Goal: Information Seeking & Learning: Learn about a topic

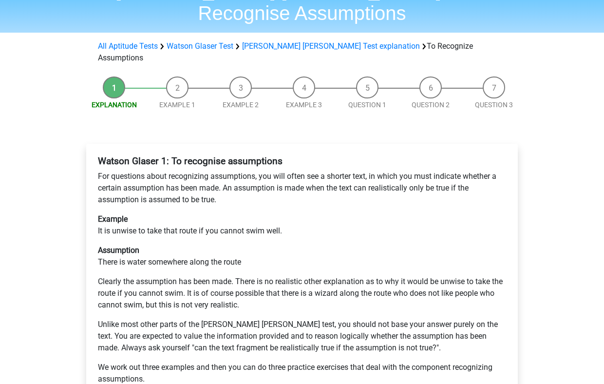
scroll to position [63, 0]
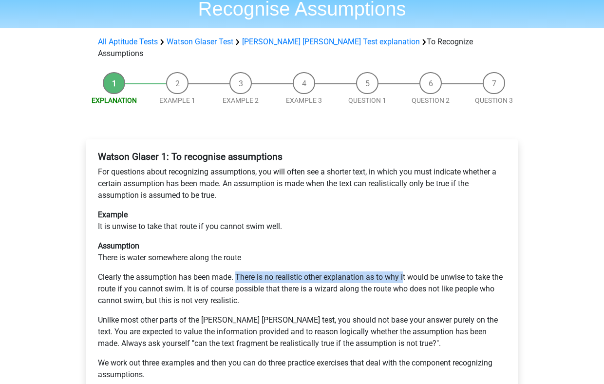
drag, startPoint x: 235, startPoint y: 239, endPoint x: 405, endPoint y: 239, distance: 169.9
click at [405, 271] on p "Clearly the assumption has been made. There is no realistic other explanation a…" at bounding box center [302, 288] width 408 height 35
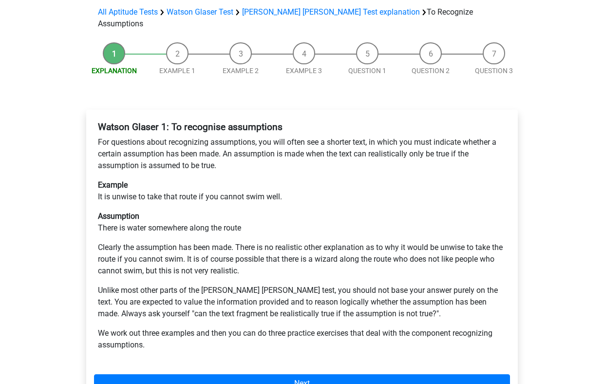
scroll to position [92, 0]
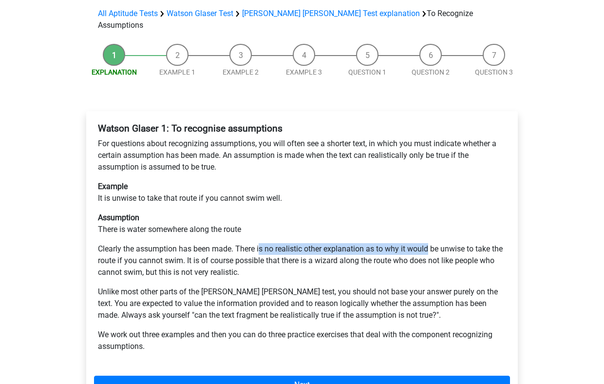
drag, startPoint x: 260, startPoint y: 212, endPoint x: 429, endPoint y: 212, distance: 168.9
click at [429, 243] on p "Clearly the assumption has been made. There is no realistic other explanation a…" at bounding box center [302, 260] width 408 height 35
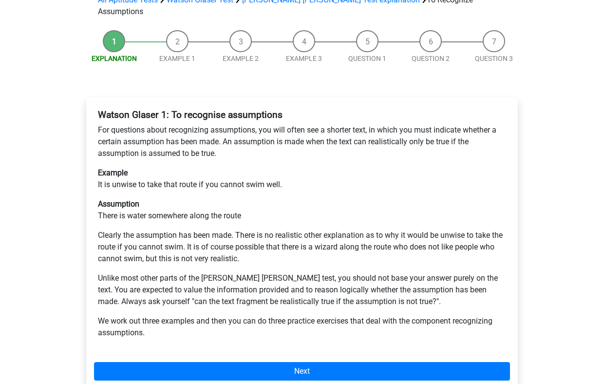
scroll to position [106, 0]
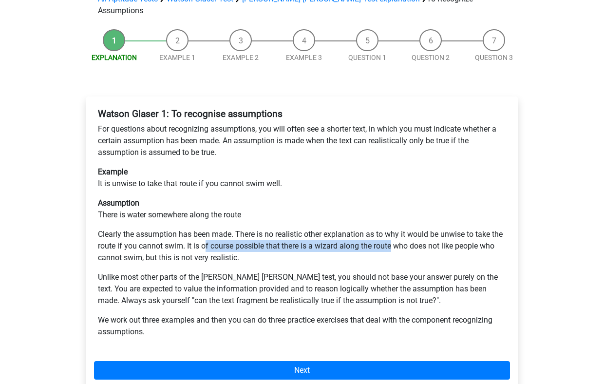
drag, startPoint x: 204, startPoint y: 210, endPoint x: 391, endPoint y: 210, distance: 186.9
click at [391, 228] on p "Clearly the assumption has been made. There is no realistic other explanation a…" at bounding box center [302, 245] width 408 height 35
drag, startPoint x: 408, startPoint y: 210, endPoint x: 187, endPoint y: 208, distance: 221.0
click at [187, 228] on p "Clearly the assumption has been made. There is no realistic other explanation a…" at bounding box center [302, 245] width 408 height 35
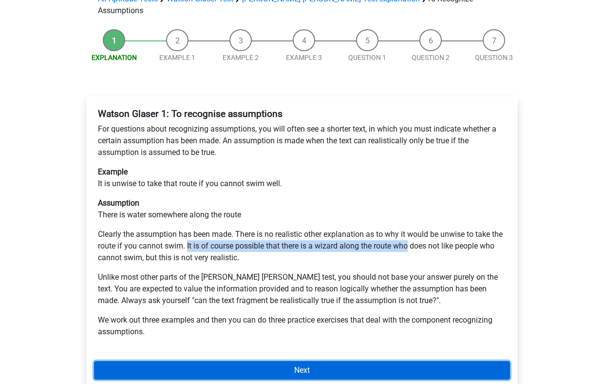
click at [239, 361] on link "Next" at bounding box center [302, 370] width 416 height 18
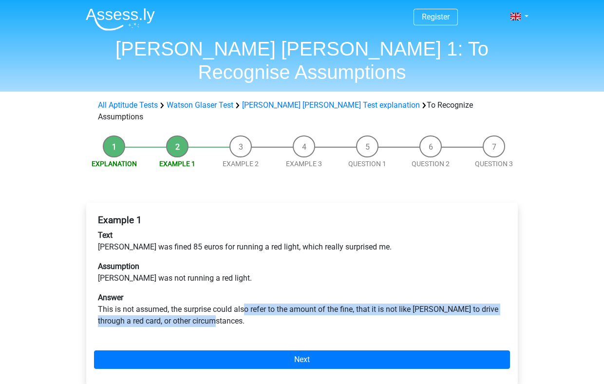
drag, startPoint x: 243, startPoint y: 272, endPoint x: 404, endPoint y: 283, distance: 161.5
click at [404, 292] on p "Answer This is not assumed, the surprise could also refer to the amount of the …" at bounding box center [302, 309] width 408 height 35
click at [429, 292] on p "Answer This is not assumed, the surprise could also refer to the amount of the …" at bounding box center [302, 309] width 408 height 35
drag, startPoint x: 427, startPoint y: 273, endPoint x: 248, endPoint y: 273, distance: 179.6
click at [248, 292] on p "Answer This is not assumed, the surprise could also refer to the amount of the …" at bounding box center [302, 309] width 408 height 35
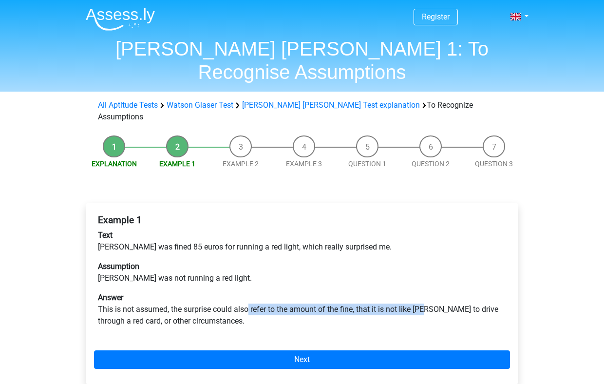
click at [248, 292] on p "Answer This is not assumed, the surprise could also refer to the amount of the …" at bounding box center [302, 309] width 408 height 35
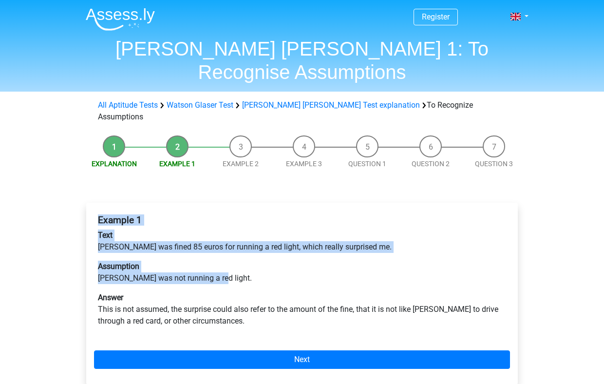
drag, startPoint x: 222, startPoint y: 241, endPoint x: 98, endPoint y: 186, distance: 136.0
click at [98, 210] on div "Example 1 Text Peter was fined 85 euros for running a red light, which really s…" at bounding box center [302, 274] width 416 height 128
copy div "Example 1 Text Peter was fined 85 euros for running a red light, which really s…"
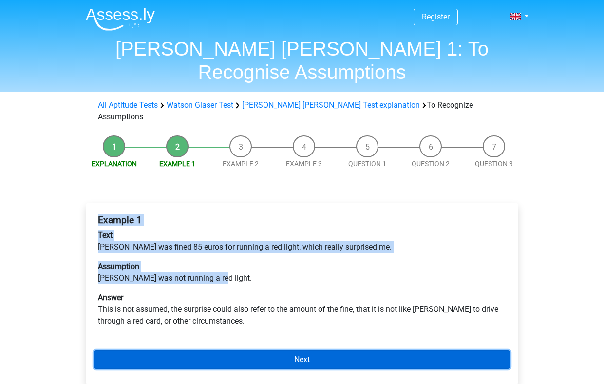
click at [272, 350] on link "Next" at bounding box center [302, 359] width 416 height 18
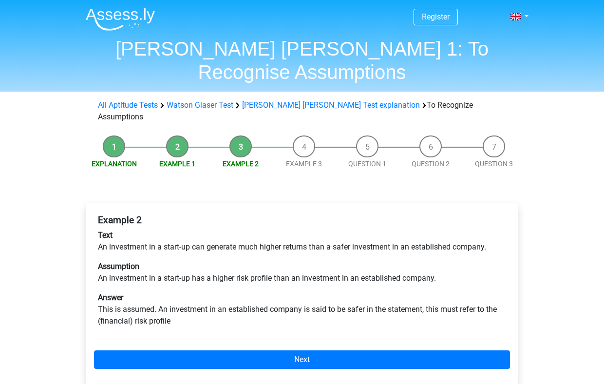
click at [353, 292] on p "Answer This is assumed. An investment in an established company is said to be s…" at bounding box center [302, 309] width 408 height 35
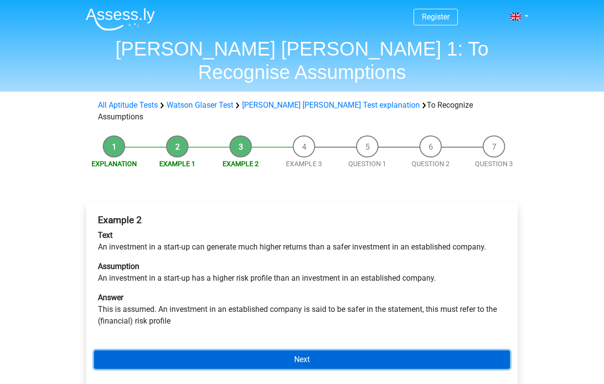
click at [315, 350] on link "Next" at bounding box center [302, 359] width 416 height 18
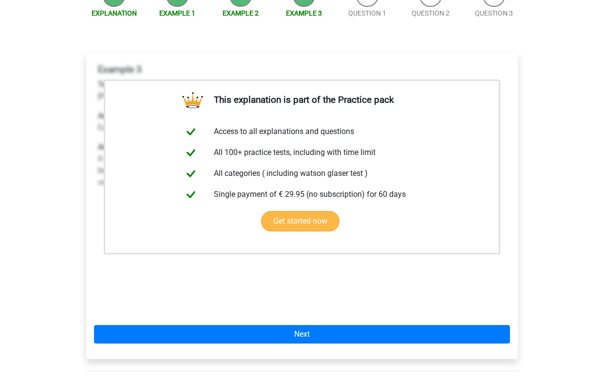
scroll to position [150, 0]
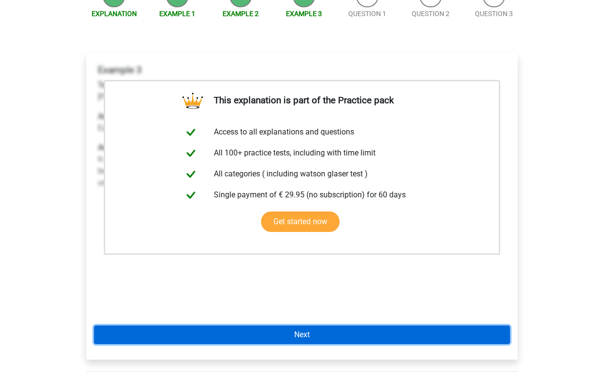
click at [296, 325] on link "Next" at bounding box center [302, 334] width 416 height 18
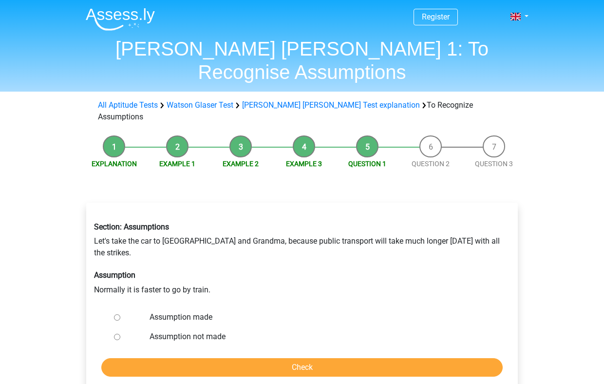
click at [118, 314] on input "Assumption made" at bounding box center [117, 317] width 6 height 6
radio input "true"
click at [118, 333] on input "Assumption not made" at bounding box center [117, 336] width 6 height 6
radio input "true"
click at [201, 358] on input "Check" at bounding box center [301, 367] width 401 height 18
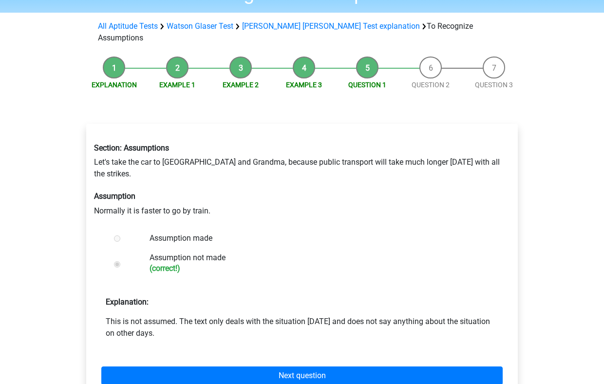
scroll to position [79, 0]
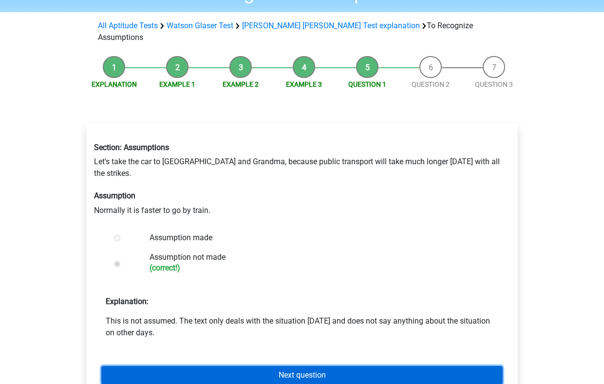
click at [238, 366] on link "Next question" at bounding box center [301, 375] width 401 height 18
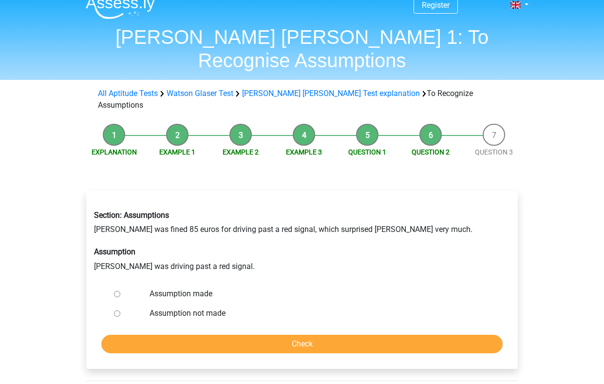
scroll to position [15, 0]
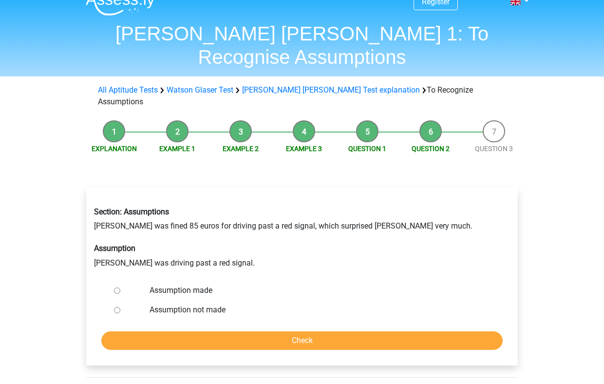
click at [118, 287] on input "Assumption made" at bounding box center [117, 290] width 6 height 6
radio input "true"
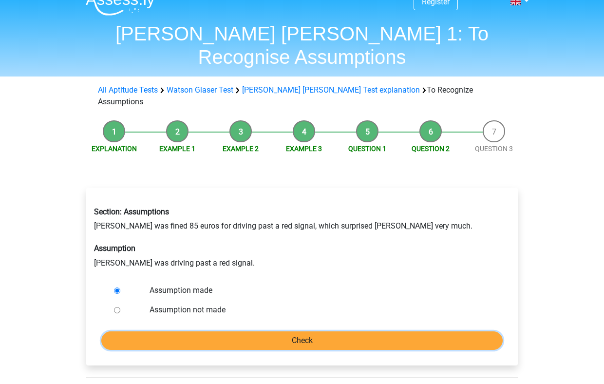
click at [238, 331] on input "Check" at bounding box center [301, 340] width 401 height 18
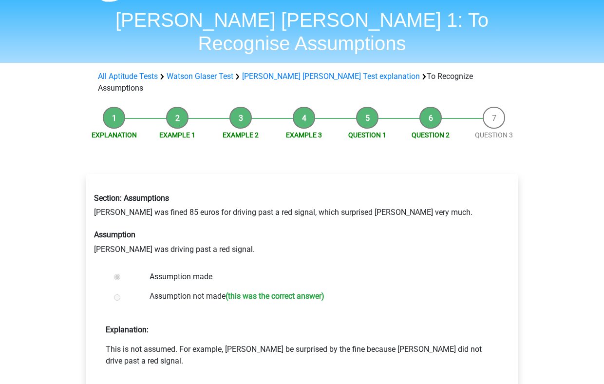
scroll to position [48, 0]
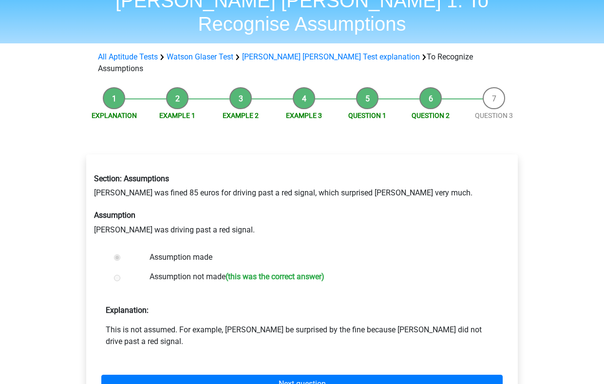
drag, startPoint x: 225, startPoint y: 241, endPoint x: 92, endPoint y: 145, distance: 164.4
click at [92, 154] on div "Section: Assumptions [PERSON_NAME] was fined 85 euros for driving past a red si…" at bounding box center [301, 285] width 431 height 262
copy div "Section: Assumptions [PERSON_NAME] was fined 85 euros for driving past a red si…"
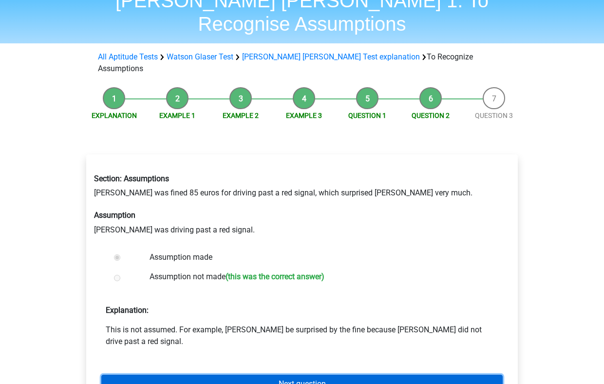
click at [231, 374] on link "Next question" at bounding box center [301, 383] width 401 height 18
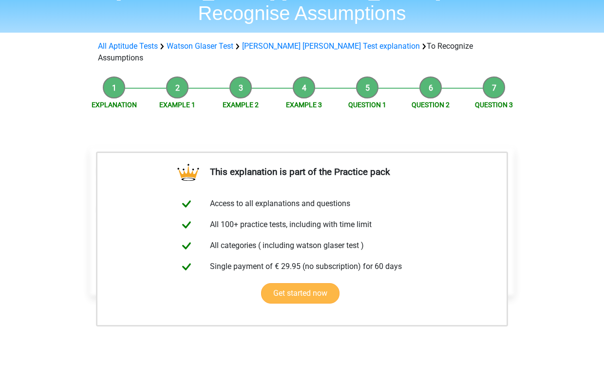
scroll to position [71, 0]
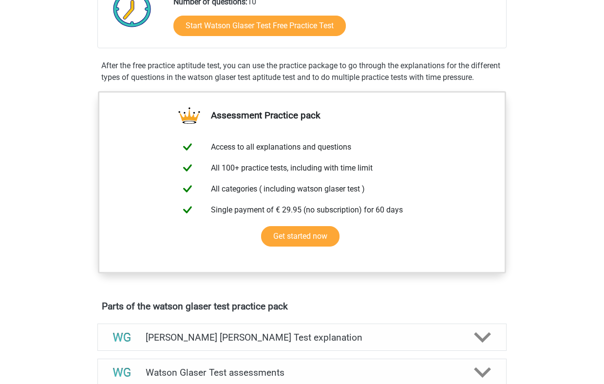
scroll to position [269, 0]
